Goal: Check status: Check status

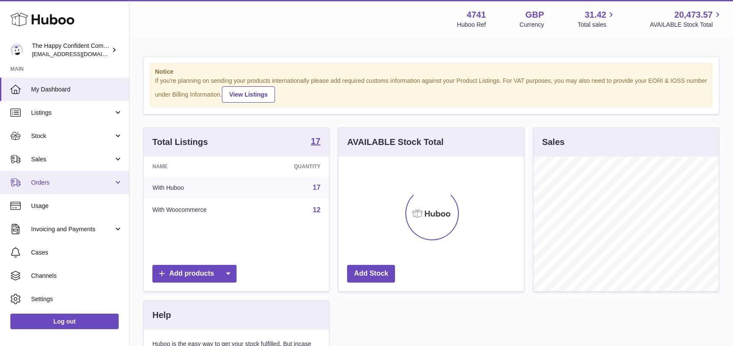
scroll to position [135, 186]
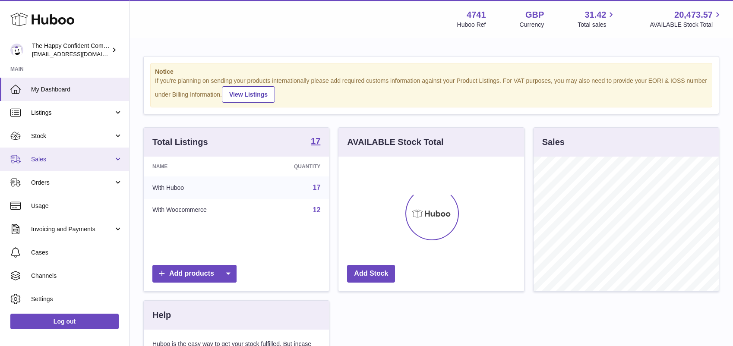
click at [42, 155] on span "Sales" at bounding box center [72, 159] width 82 height 8
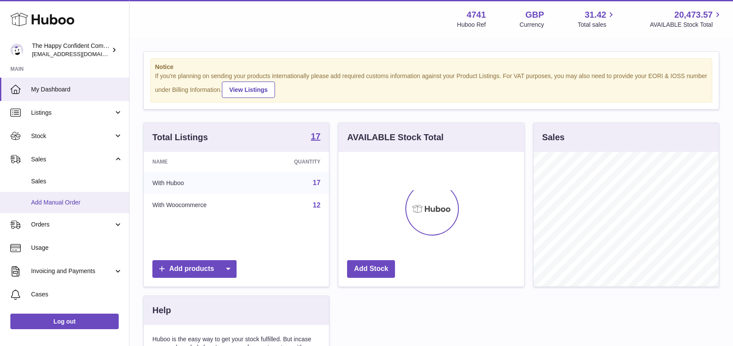
drag, startPoint x: 55, startPoint y: 199, endPoint x: 101, endPoint y: 195, distance: 46.0
click at [55, 199] on span "Add Manual Order" at bounding box center [77, 203] width 92 height 8
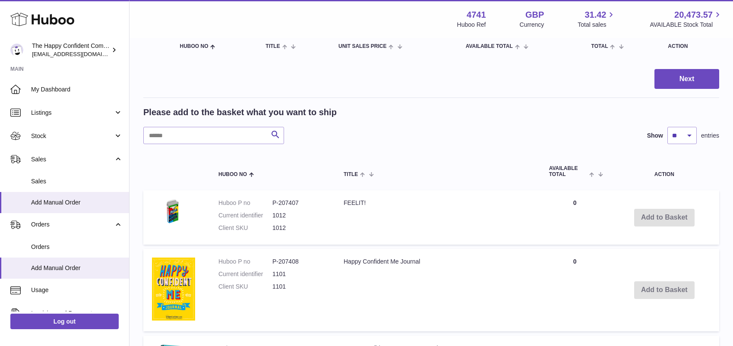
scroll to position [101, 0]
click at [591, 175] on span at bounding box center [593, 174] width 13 height 7
click at [599, 174] on span at bounding box center [596, 174] width 7 height 7
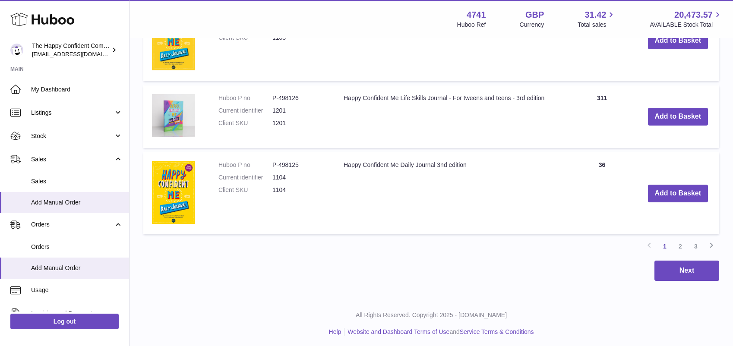
scroll to position [845, 0]
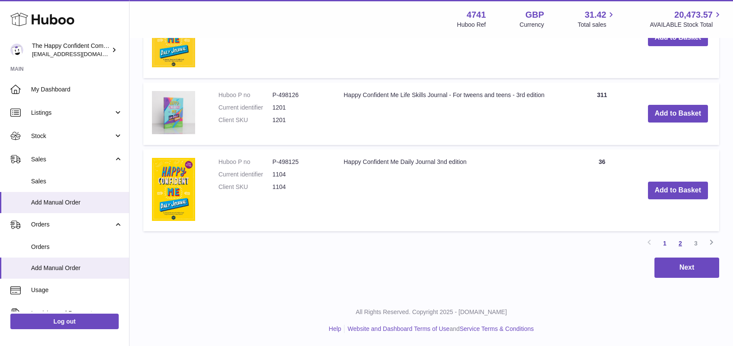
click at [681, 244] on link "2" at bounding box center [681, 244] width 16 height 16
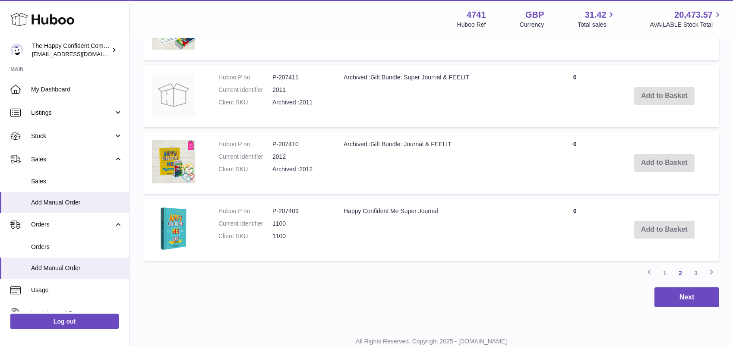
scroll to position [750, 0]
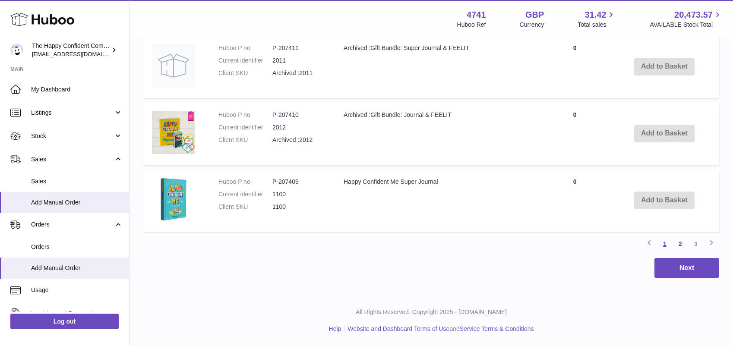
click at [666, 242] on link "1" at bounding box center [665, 244] width 16 height 16
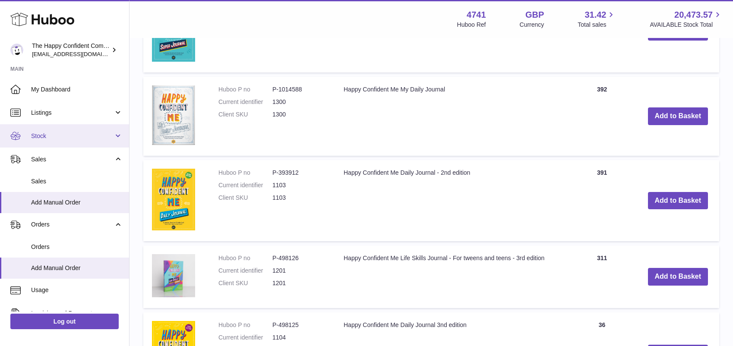
click at [41, 134] on span "Stock" at bounding box center [72, 136] width 82 height 8
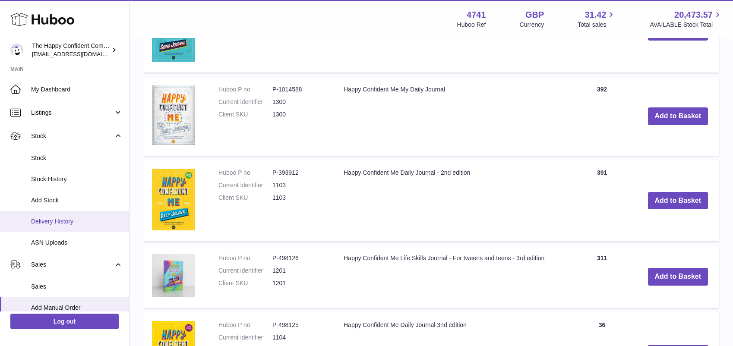
click at [58, 218] on span "Delivery History" at bounding box center [77, 222] width 92 height 8
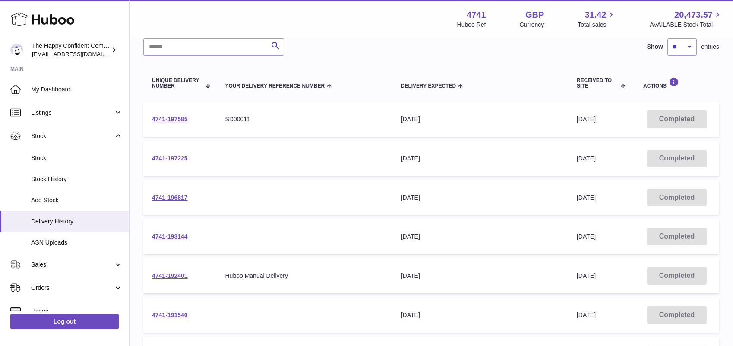
scroll to position [72, 0]
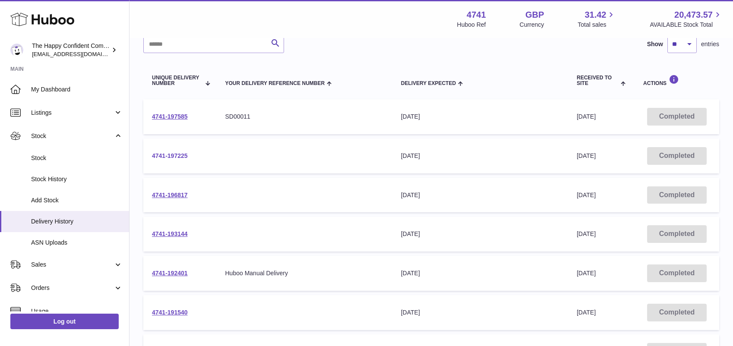
click at [171, 154] on link "4741-197225" at bounding box center [170, 155] width 36 height 7
click at [162, 193] on link "4741-196817" at bounding box center [170, 195] width 36 height 7
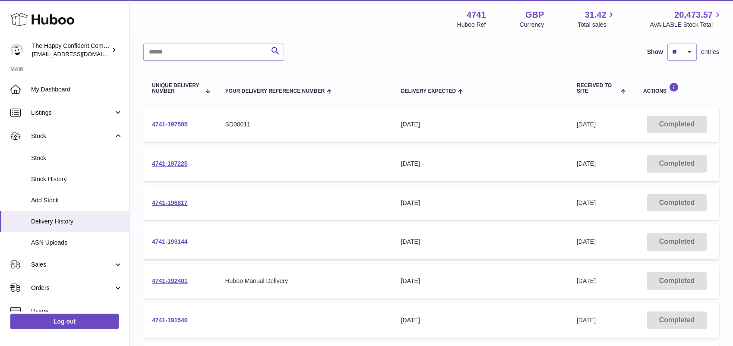
click at [176, 240] on link "4741-193144" at bounding box center [170, 241] width 36 height 7
click at [164, 278] on link "4741-192401" at bounding box center [170, 281] width 36 height 7
click at [172, 320] on link "4741-191540" at bounding box center [170, 320] width 36 height 7
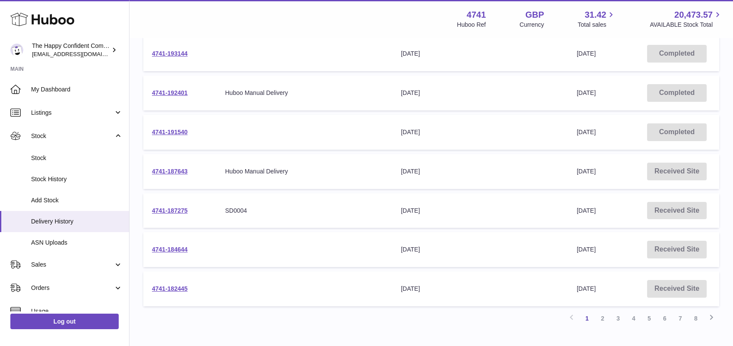
scroll to position [265, 0]
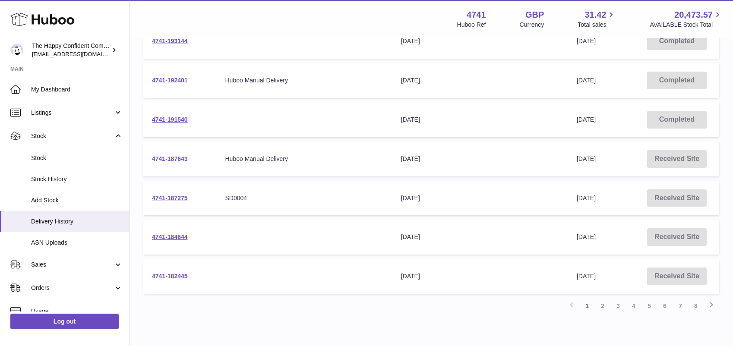
click at [165, 157] on link "4741-187643" at bounding box center [170, 158] width 36 height 7
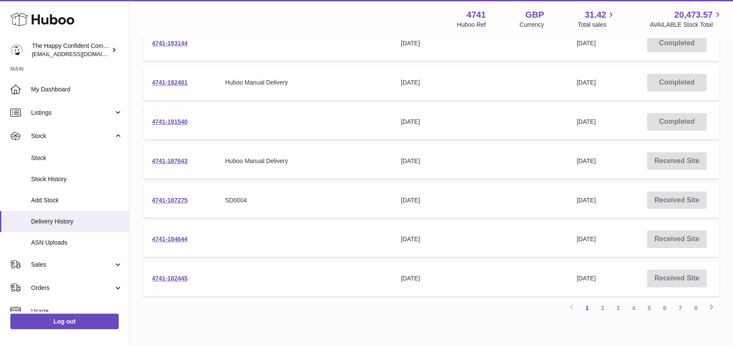
scroll to position [262, 0]
click at [170, 237] on link "4741-184644" at bounding box center [170, 239] width 36 height 7
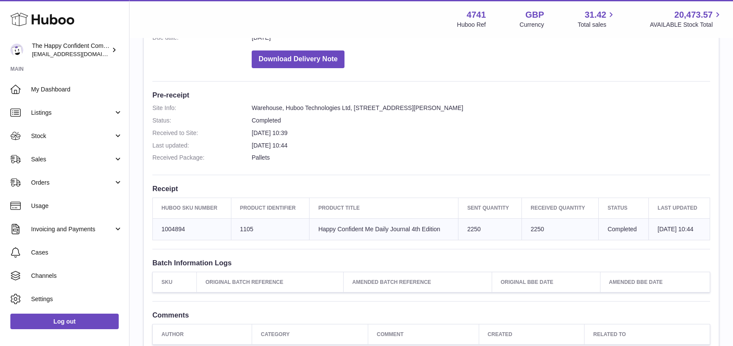
scroll to position [169, 0]
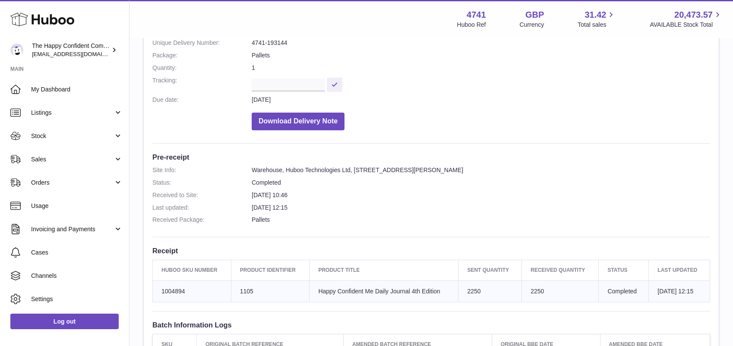
scroll to position [107, 0]
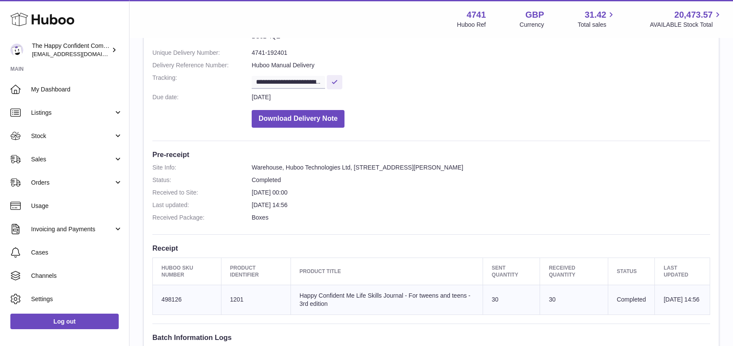
scroll to position [3, 0]
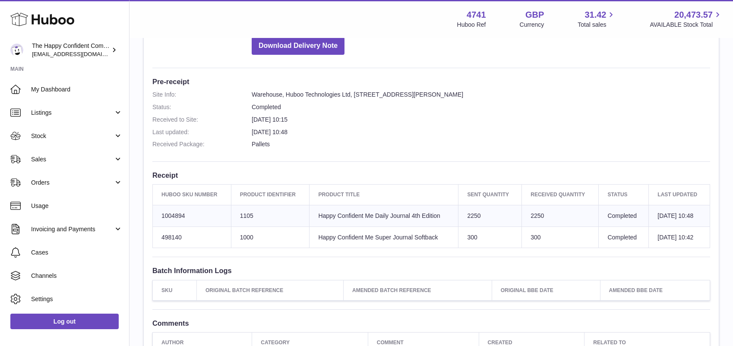
scroll to position [183, 0]
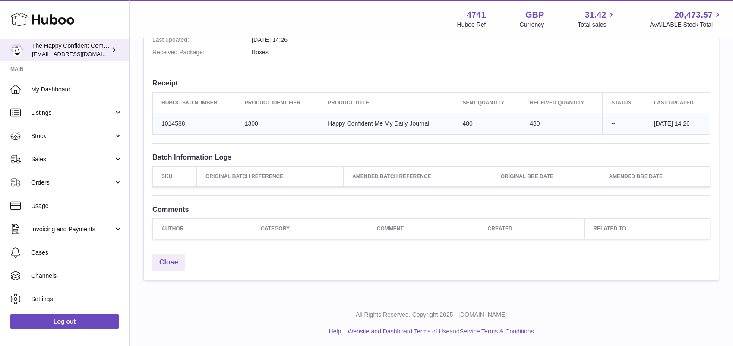
scroll to position [263, 0]
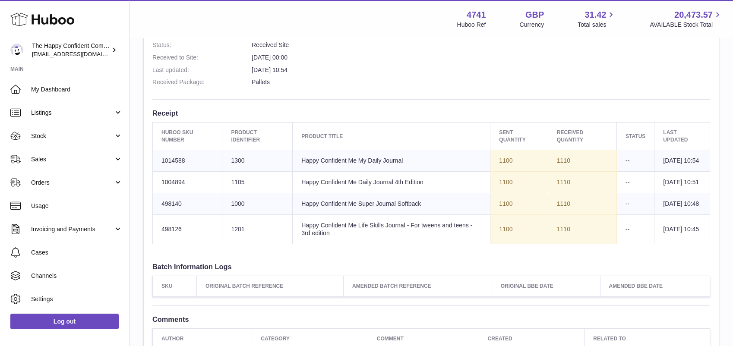
scroll to position [244, 0]
